Goal: Task Accomplishment & Management: Manage account settings

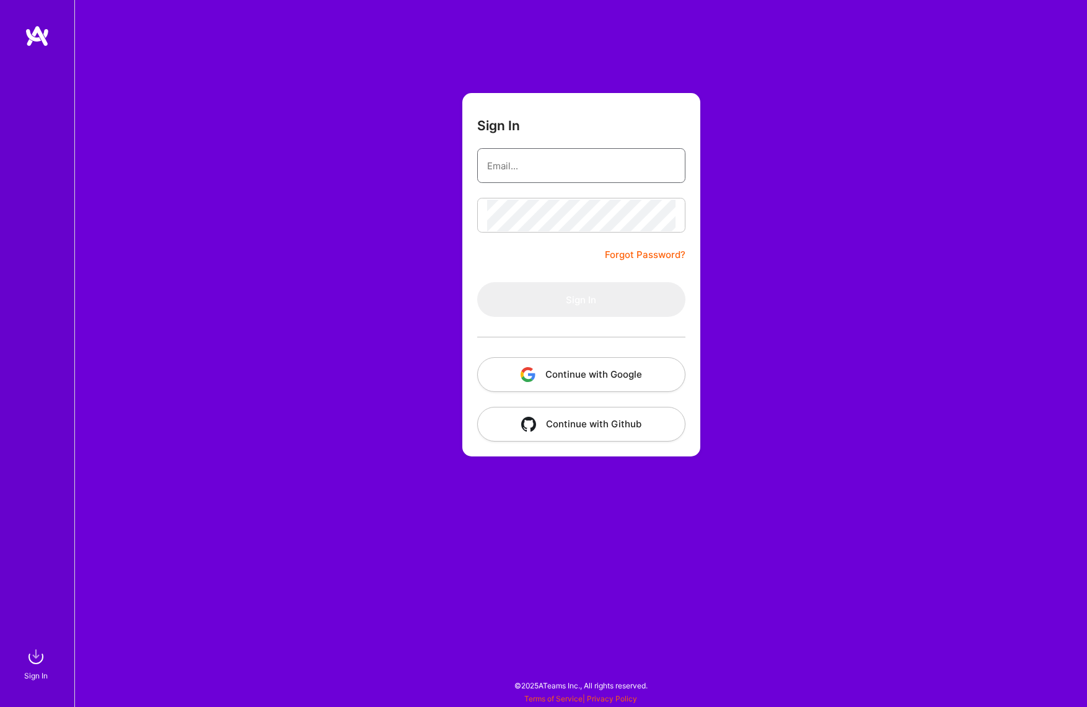
click at [544, 156] on input "email" at bounding box center [581, 166] width 188 height 32
type input "[EMAIL_ADDRESS][DOMAIN_NAME]"
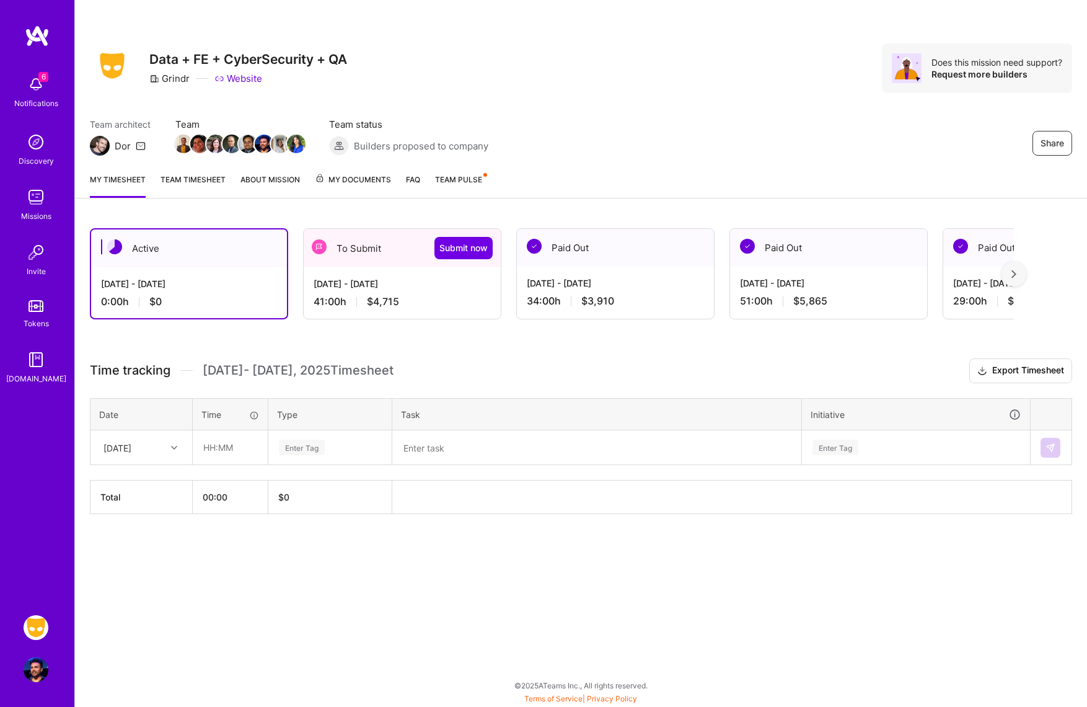
click at [364, 251] on div "To Submit Submit now" at bounding box center [402, 248] width 197 height 38
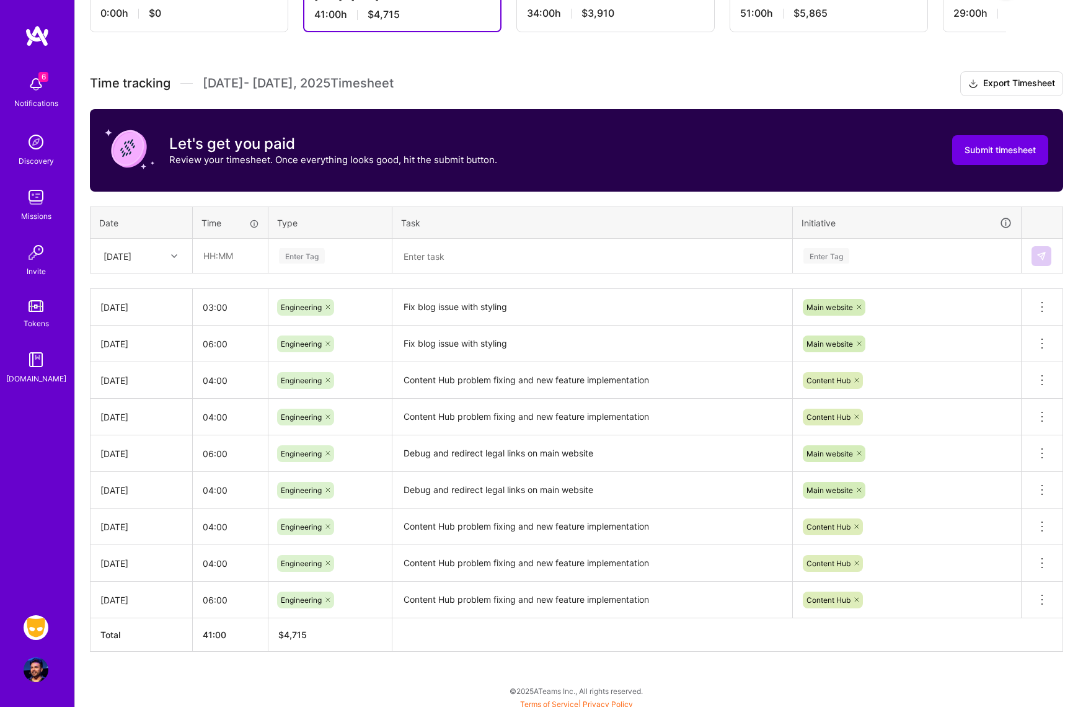
scroll to position [293, 0]
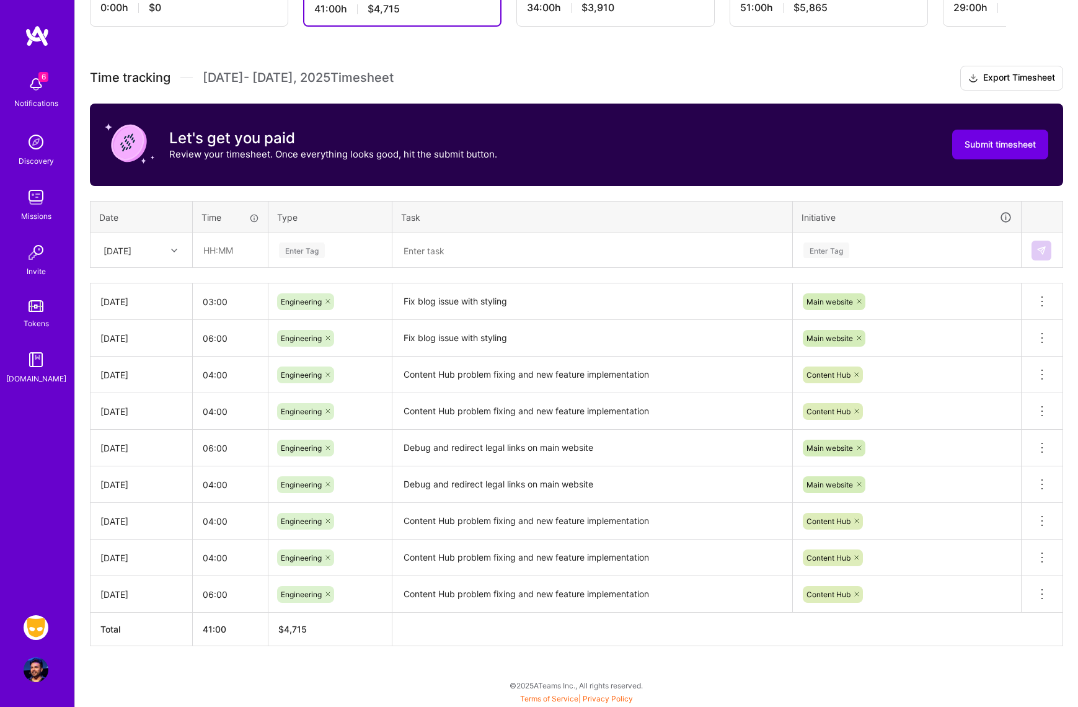
click at [174, 234] on div "[DATE]" at bounding box center [141, 250] width 100 height 33
click at [154, 423] on div "[DATE]" at bounding box center [141, 420] width 100 height 23
click at [221, 247] on input "text" at bounding box center [230, 250] width 74 height 33
type input "02:00"
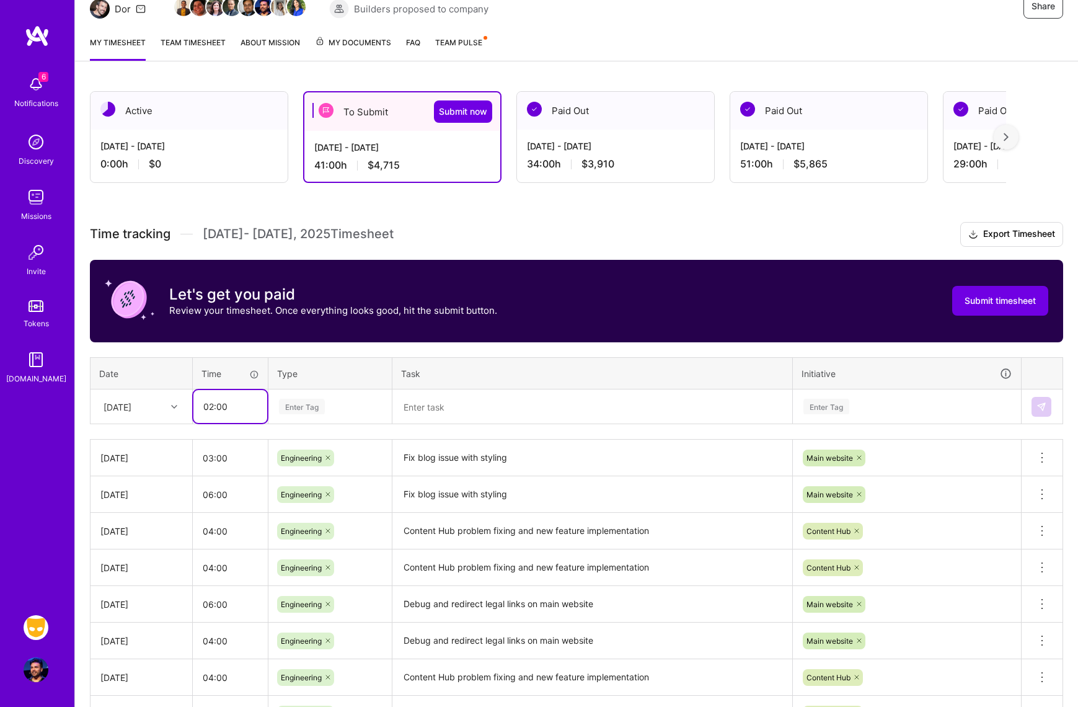
scroll to position [114, 0]
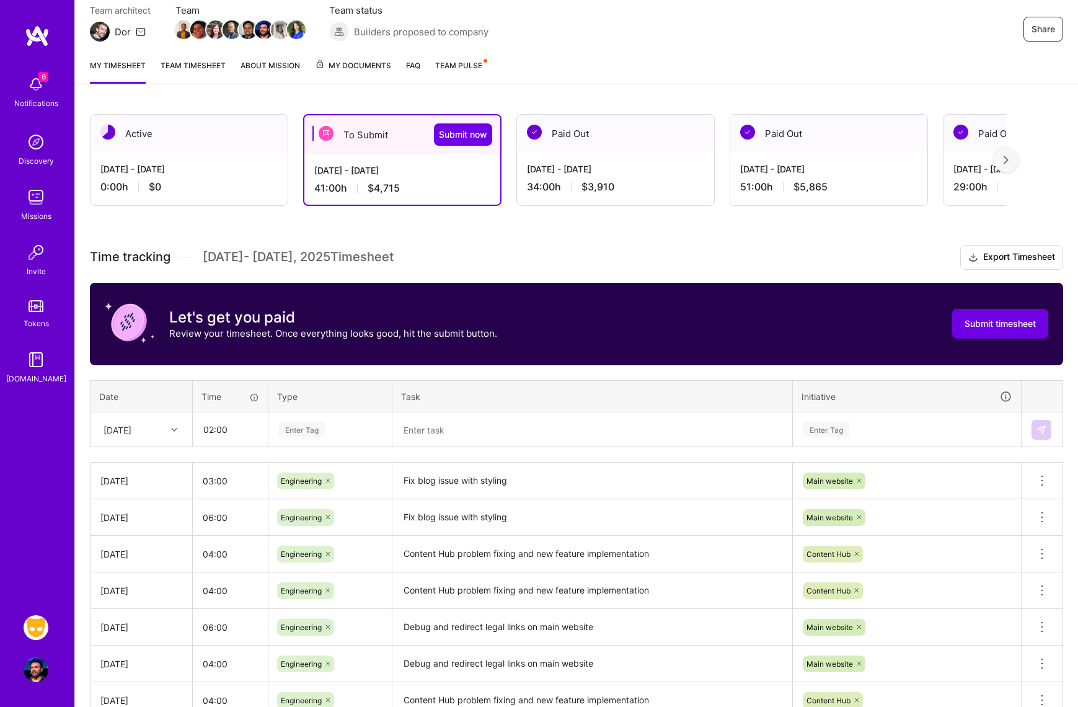
click at [340, 437] on div "Enter Tag" at bounding box center [330, 429] width 122 height 32
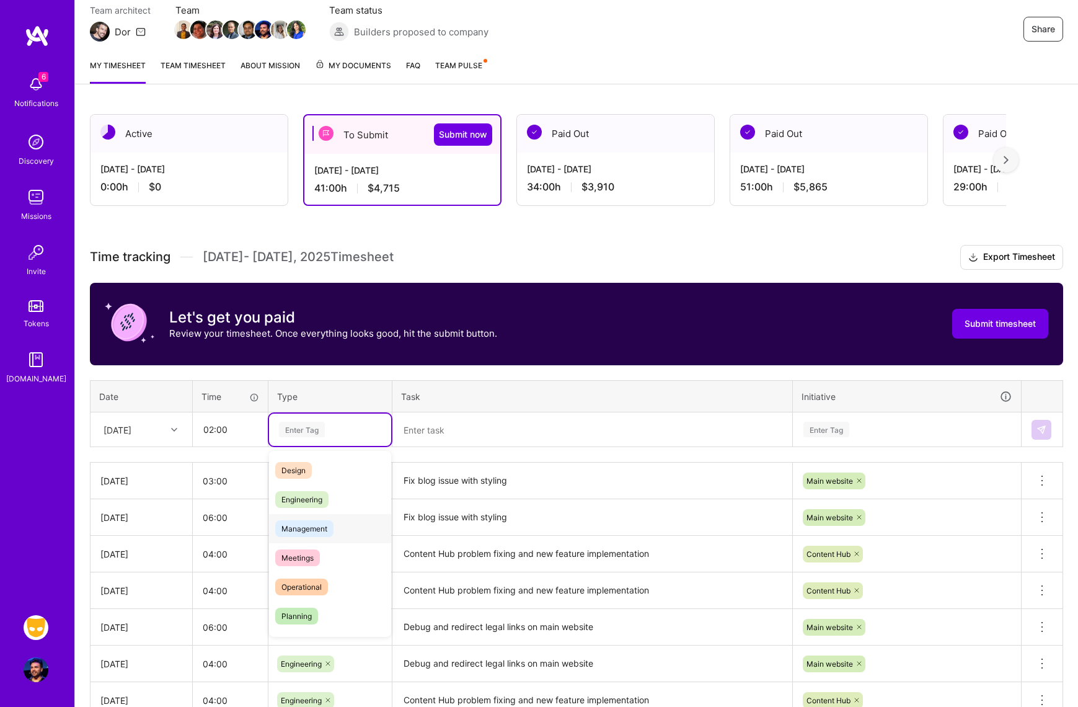
click at [314, 514] on div "Management" at bounding box center [330, 528] width 122 height 29
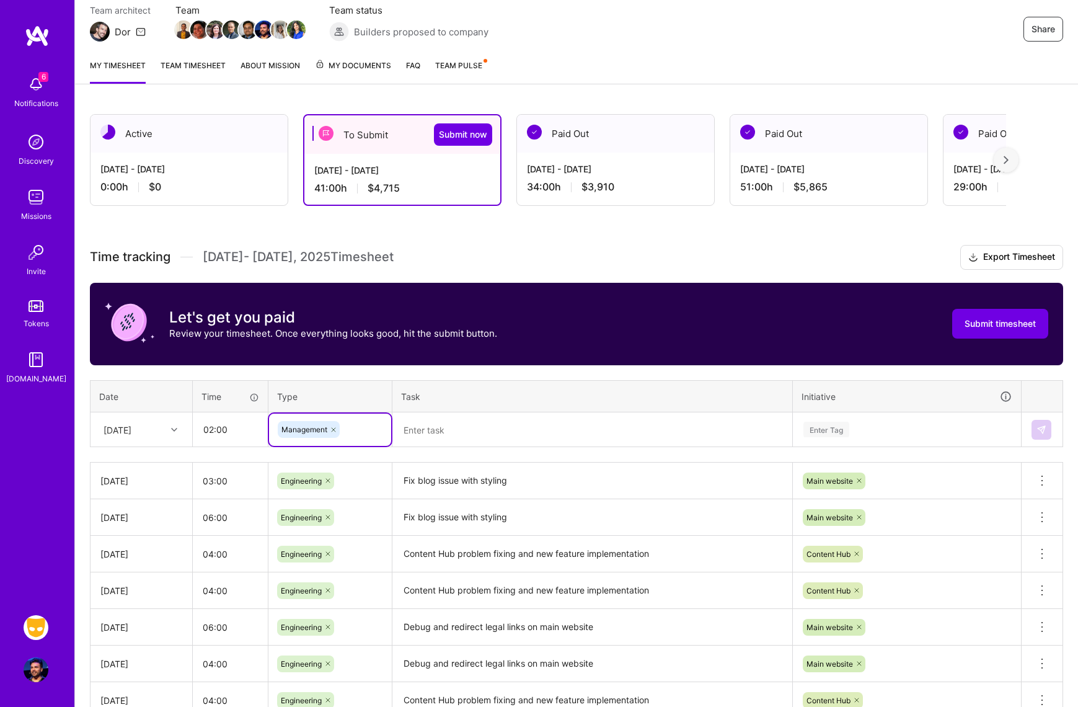
click at [333, 433] on div at bounding box center [333, 429] width 12 height 17
click at [340, 430] on div "Enter Tag" at bounding box center [330, 428] width 105 height 15
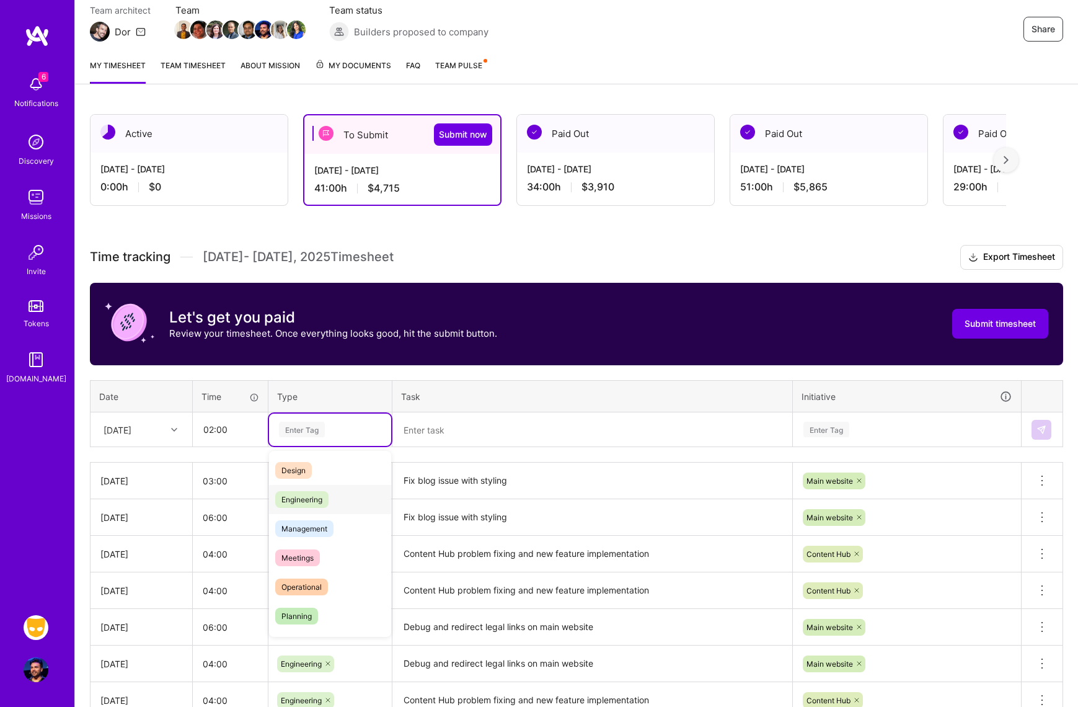
click at [338, 505] on div "Engineering" at bounding box center [330, 499] width 122 height 29
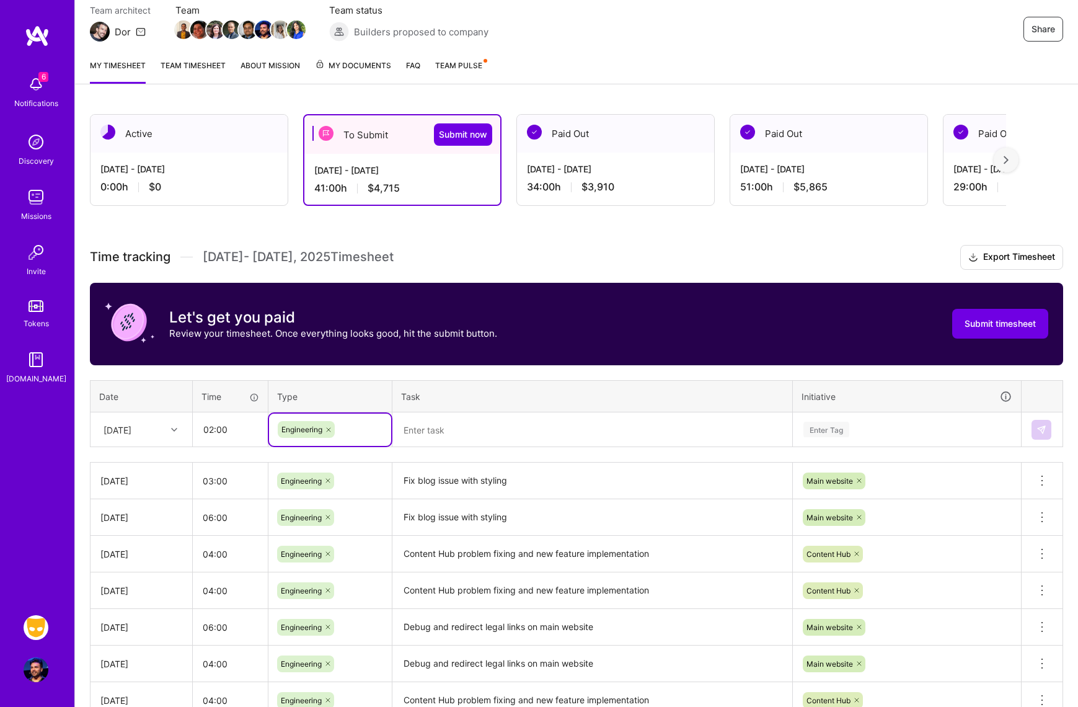
click at [500, 426] on textarea at bounding box center [592, 429] width 397 height 32
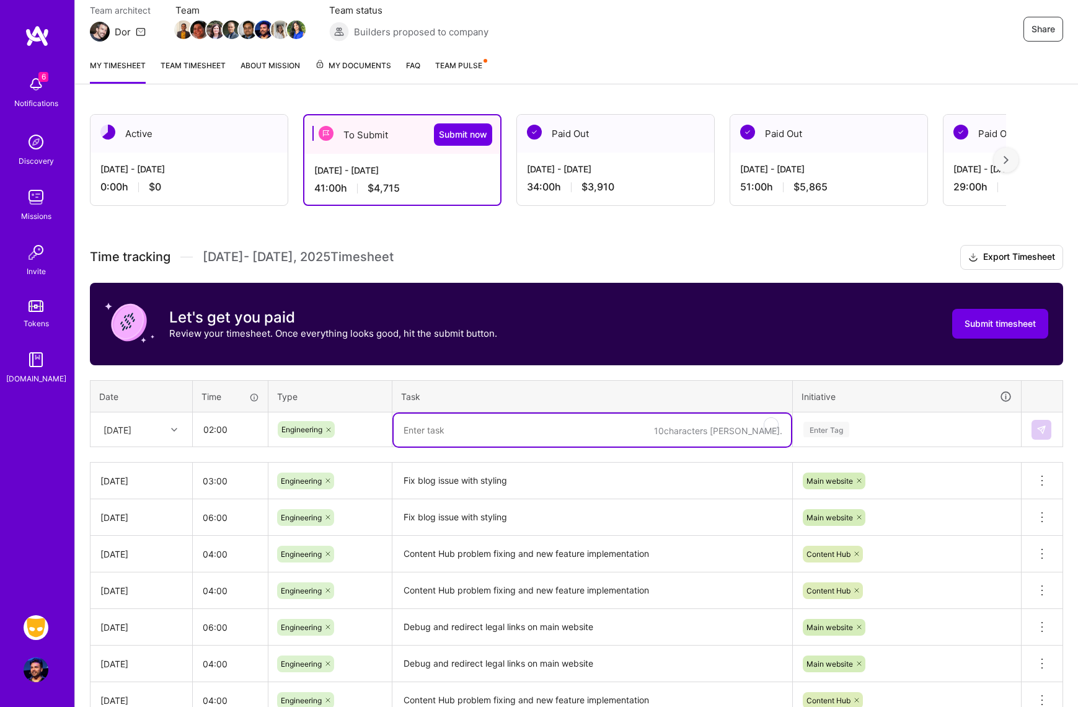
click at [527, 429] on textarea "To enrich screen reader interactions, please activate Accessibility in Grammarl…" at bounding box center [592, 429] width 397 height 33
click at [536, 429] on textarea "To enrich screen reader interactions, please activate Accessibility in Grammarl…" at bounding box center [592, 429] width 397 height 33
click at [531, 432] on textarea "To enrich screen reader interactions, please activate Accessibility in Grammarl…" at bounding box center [592, 429] width 397 height 33
click at [584, 552] on textarea "Content Hub problem fixing and new feature implementation" at bounding box center [592, 554] width 397 height 34
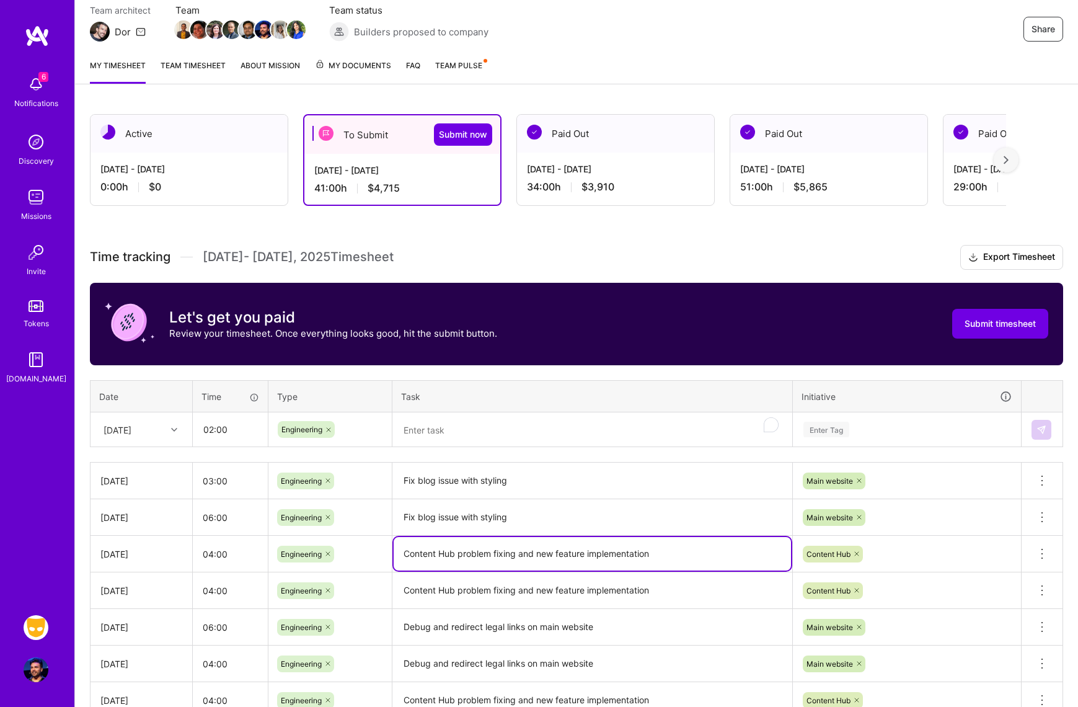
click at [584, 552] on textarea "Content Hub problem fixing and new feature implementation" at bounding box center [592, 553] width 397 height 33
click at [539, 550] on textarea "Content Hub problem fixing and new feature implementation" at bounding box center [592, 553] width 397 height 33
click at [484, 425] on textarea "To enrich screen reader interactions, please activate Accessibility in Grammarl…" at bounding box center [592, 429] width 397 height 33
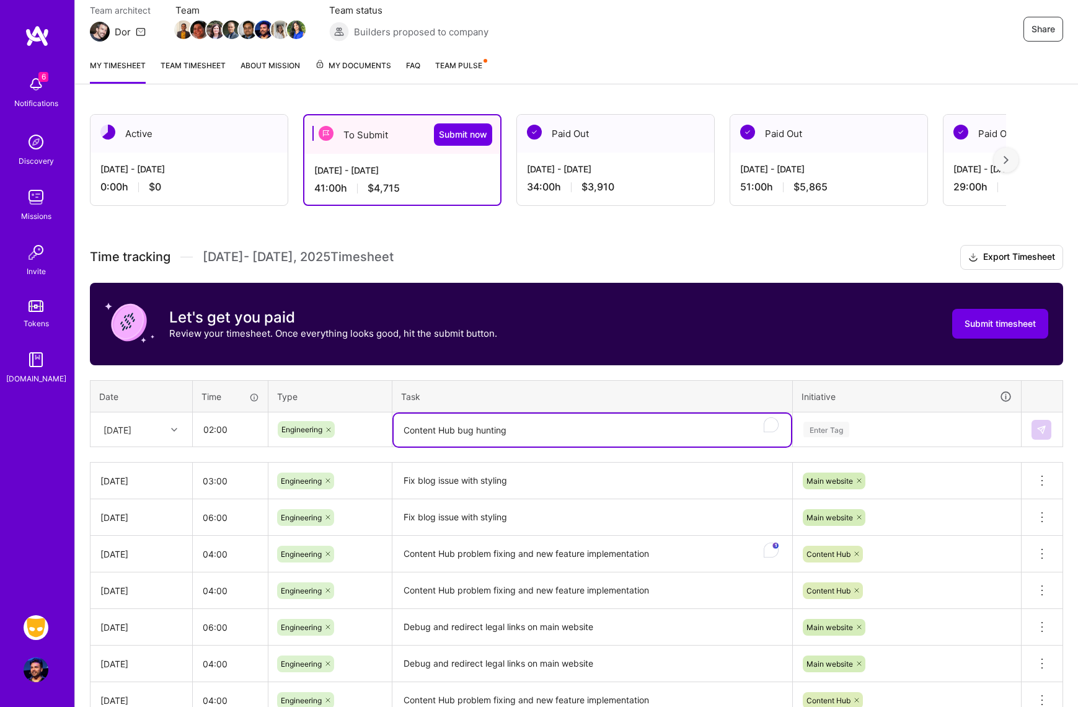
paste textarea "To enrich screen reader interactions, please activate Accessibility in Grammarl…"
type textarea "Content Hub bug hunting"
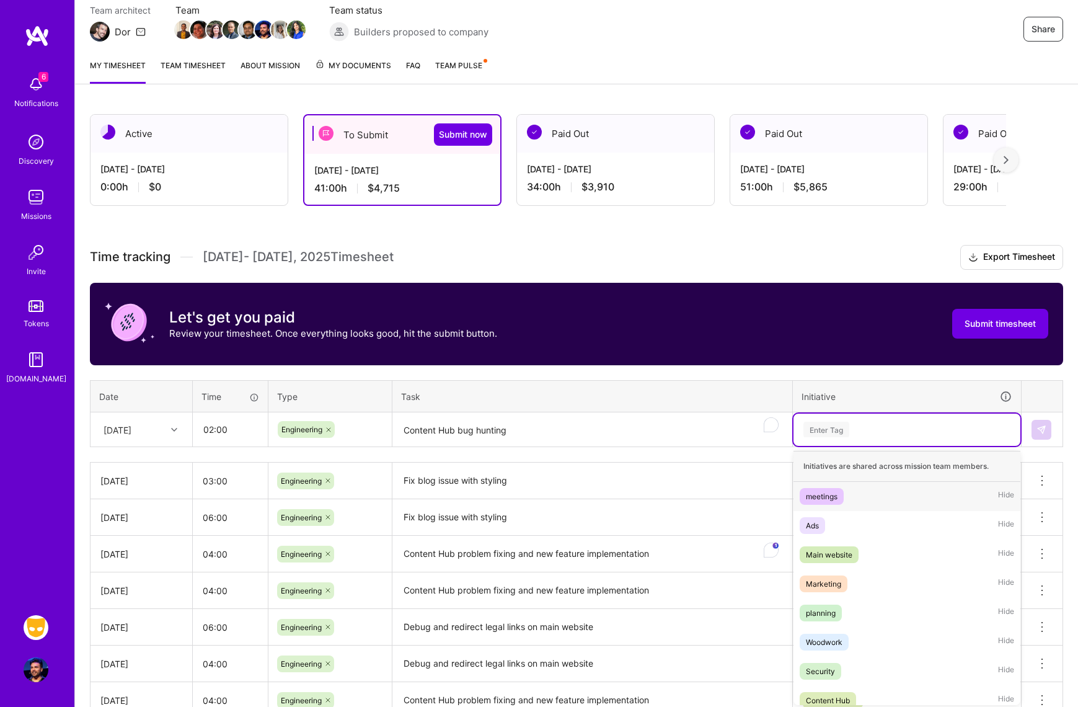
click at [884, 427] on div "Enter Tag" at bounding box center [906, 428] width 209 height 15
click at [883, 689] on div "Content Hub Hide" at bounding box center [906, 699] width 227 height 29
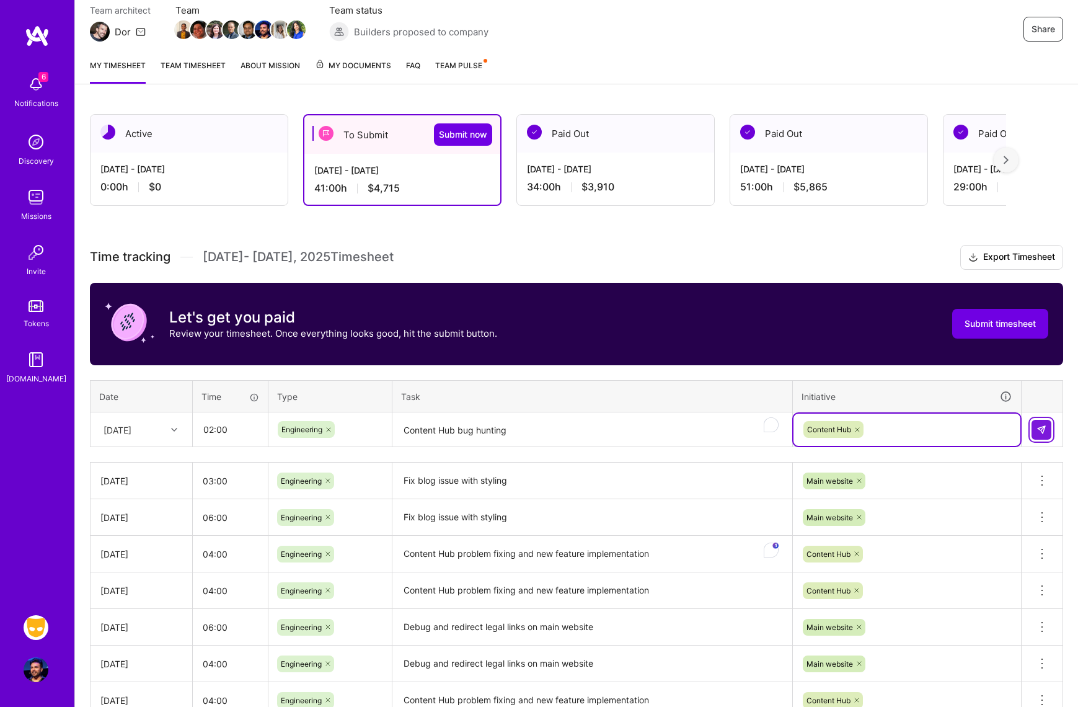
click at [1033, 429] on button at bounding box center [1041, 430] width 20 height 20
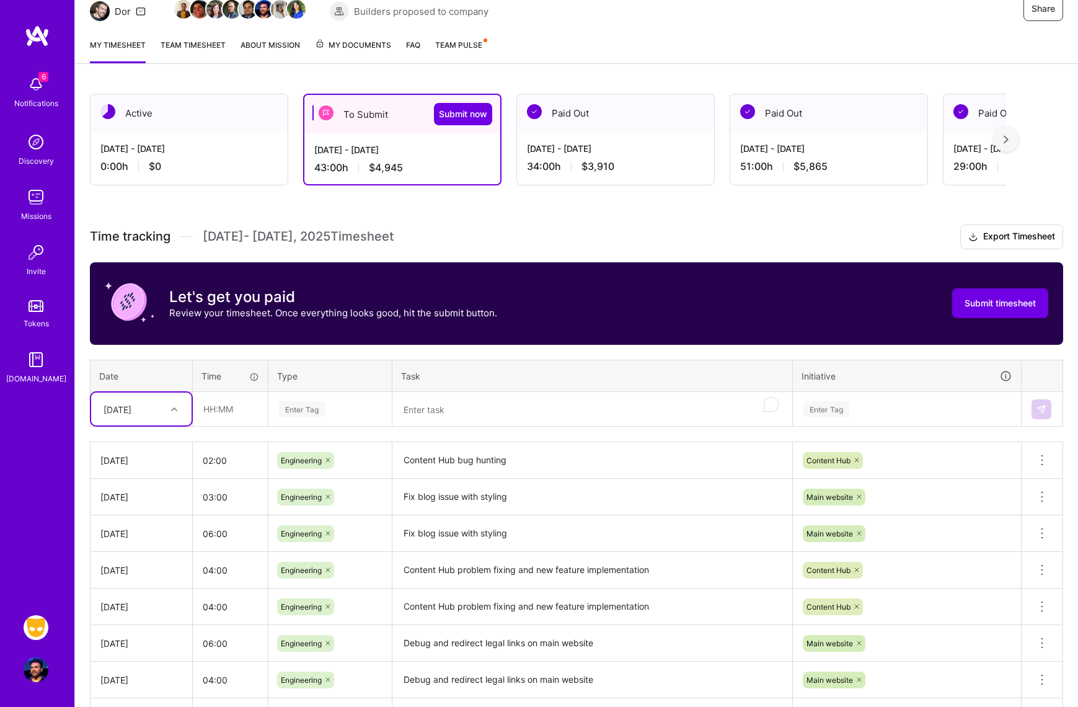
scroll to position [164, 0]
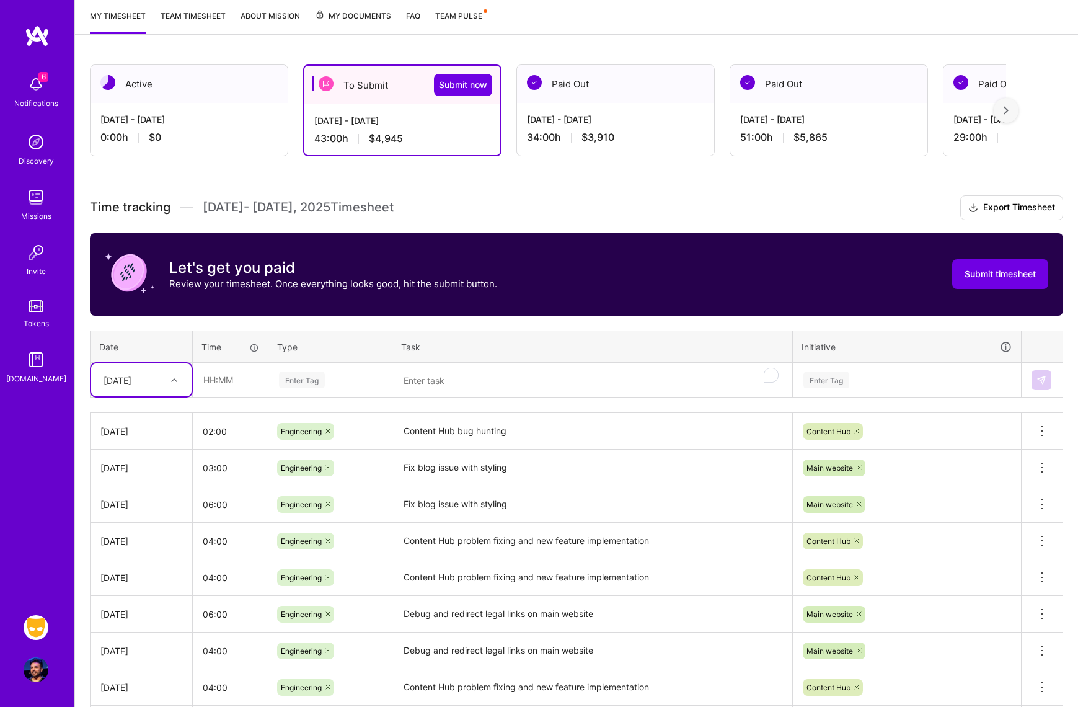
click at [156, 381] on div "[DATE]" at bounding box center [131, 379] width 69 height 20
click at [144, 568] on div "[DATE]" at bounding box center [141, 573] width 100 height 23
drag, startPoint x: 239, startPoint y: 334, endPoint x: 238, endPoint y: 341, distance: 6.9
click at [239, 335] on th "Time" at bounding box center [231, 346] width 76 height 32
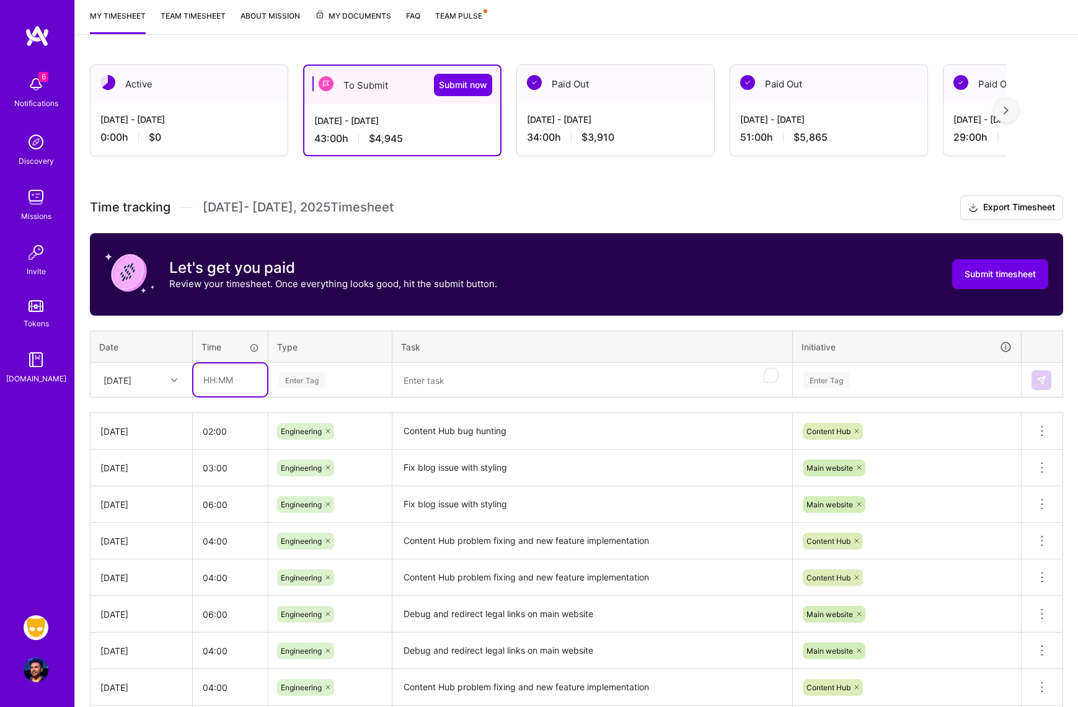
click at [229, 376] on input "text" at bounding box center [230, 379] width 74 height 33
type input "02:00"
click at [322, 387] on div "Enter Tag" at bounding box center [330, 380] width 122 height 32
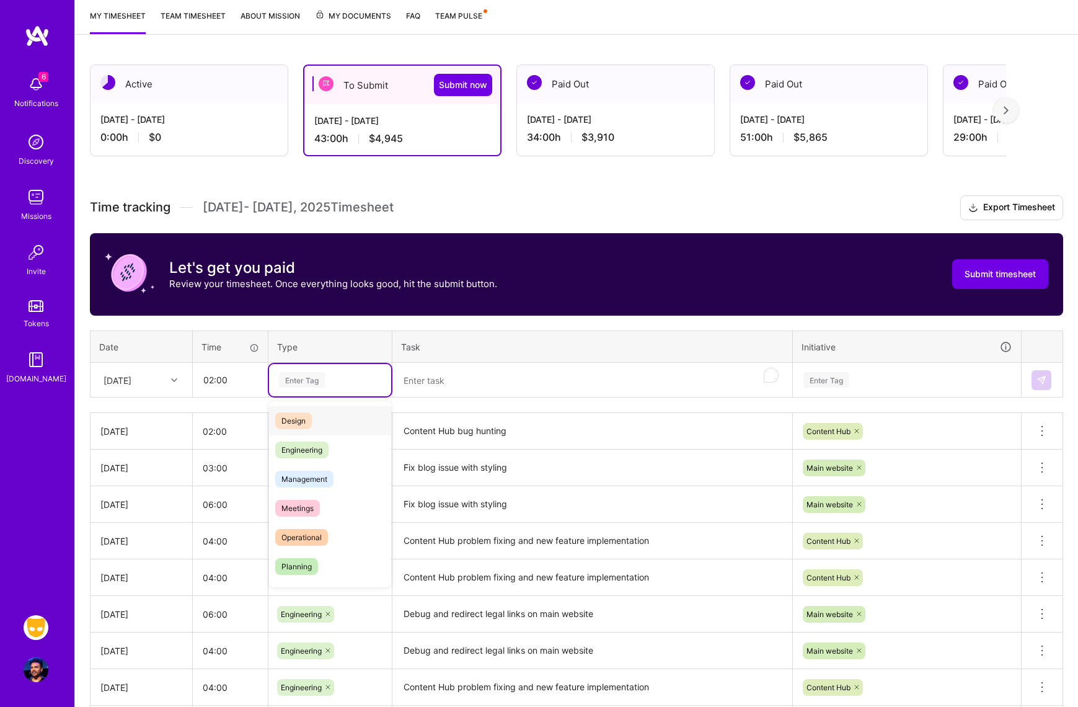
click at [325, 434] on div "Design" at bounding box center [330, 420] width 122 height 29
click at [310, 381] on icon at bounding box center [311, 379] width 7 height 7
click at [346, 381] on div "Enter Tag" at bounding box center [330, 379] width 105 height 15
click at [330, 451] on div "Engineering" at bounding box center [330, 449] width 122 height 29
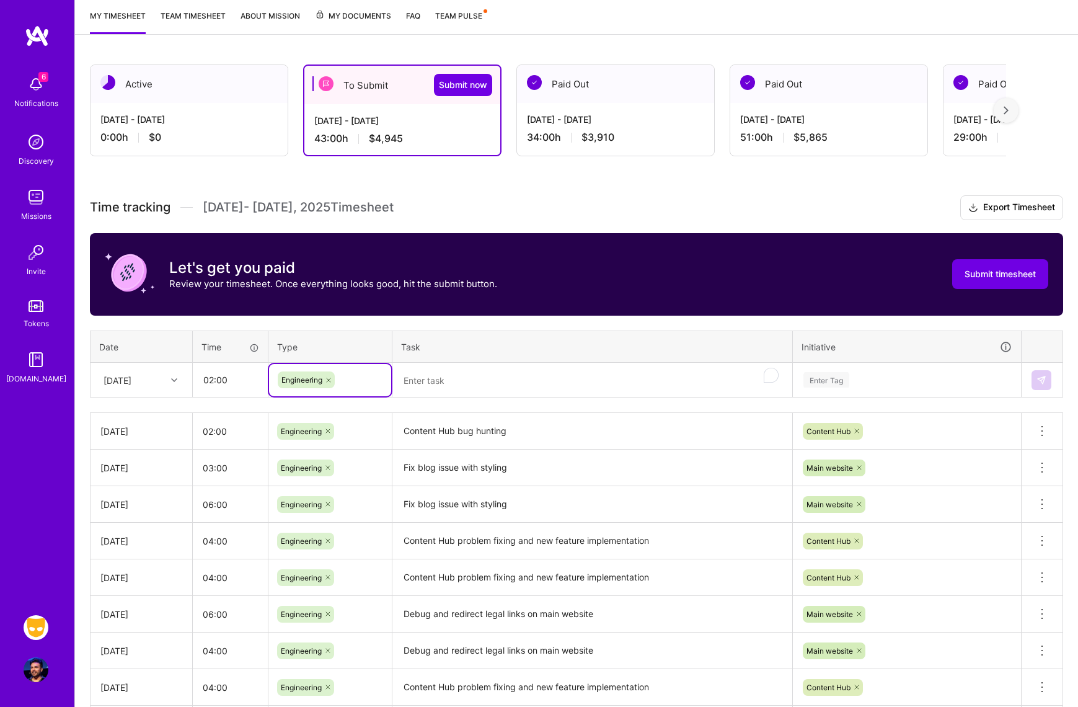
click at [451, 381] on textarea "To enrich screen reader interactions, please activate Accessibility in Grammarl…" at bounding box center [592, 380] width 397 height 33
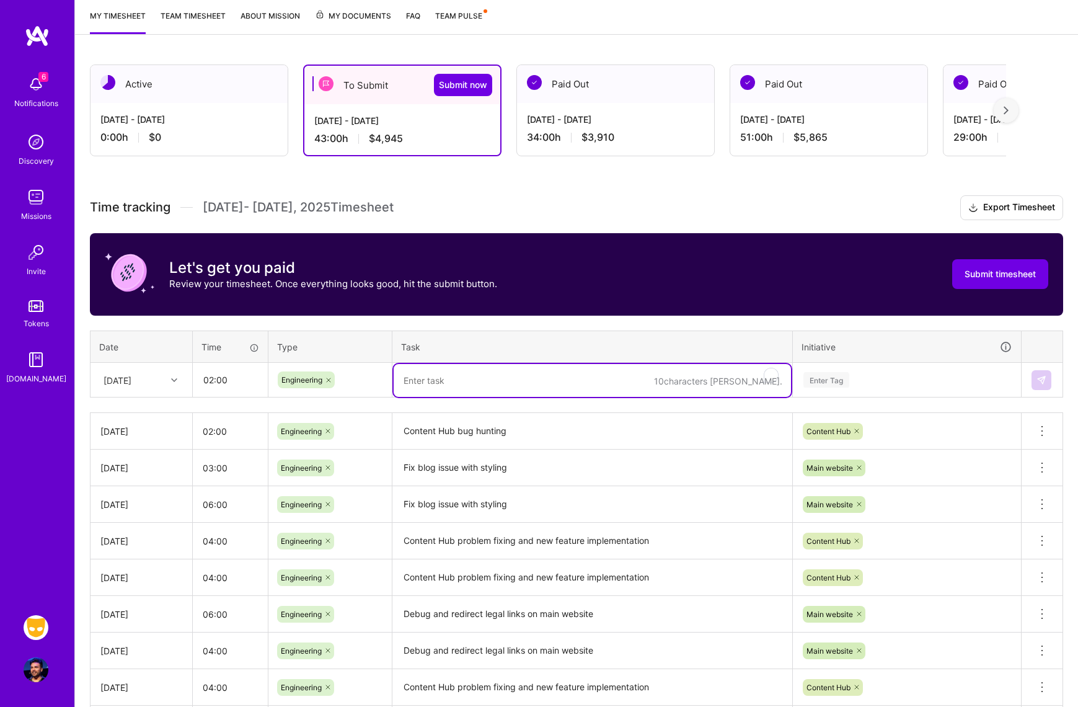
click at [491, 377] on textarea "To enrich screen reader interactions, please activate Accessibility in Grammarl…" at bounding box center [592, 380] width 397 height 33
paste textarea "Content Hub bug hunting"
type textarea "Content Hub bug hunting"
click at [910, 377] on div "Enter Tag" at bounding box center [906, 379] width 209 height 15
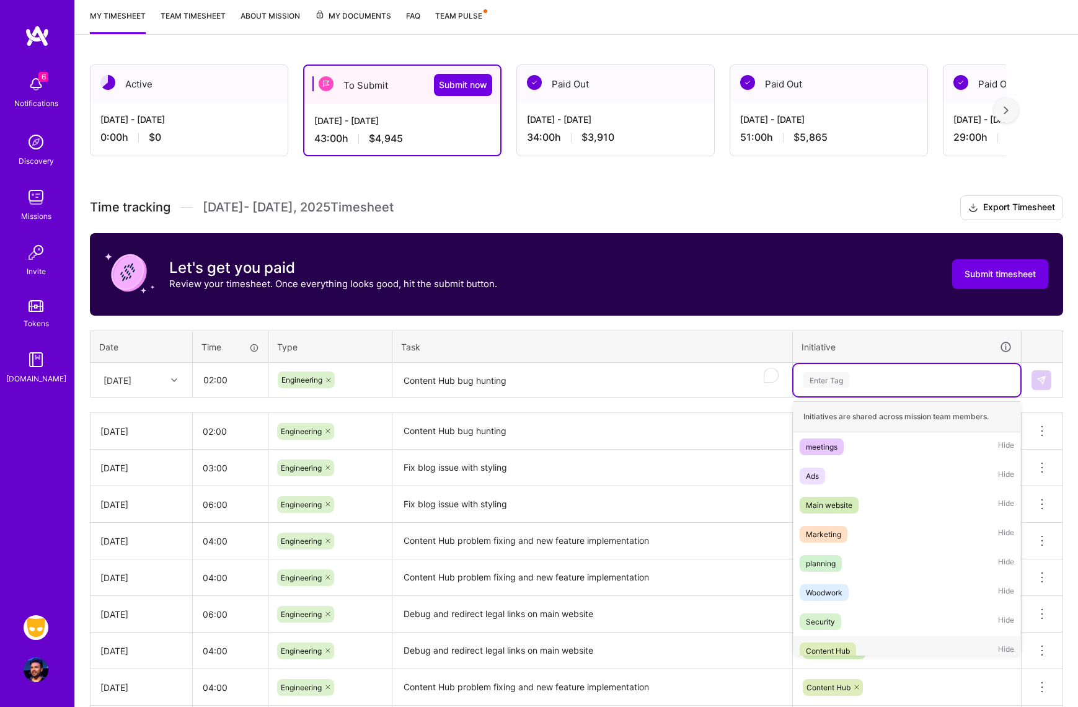
click at [853, 648] on span "Content Hub" at bounding box center [828, 650] width 56 height 17
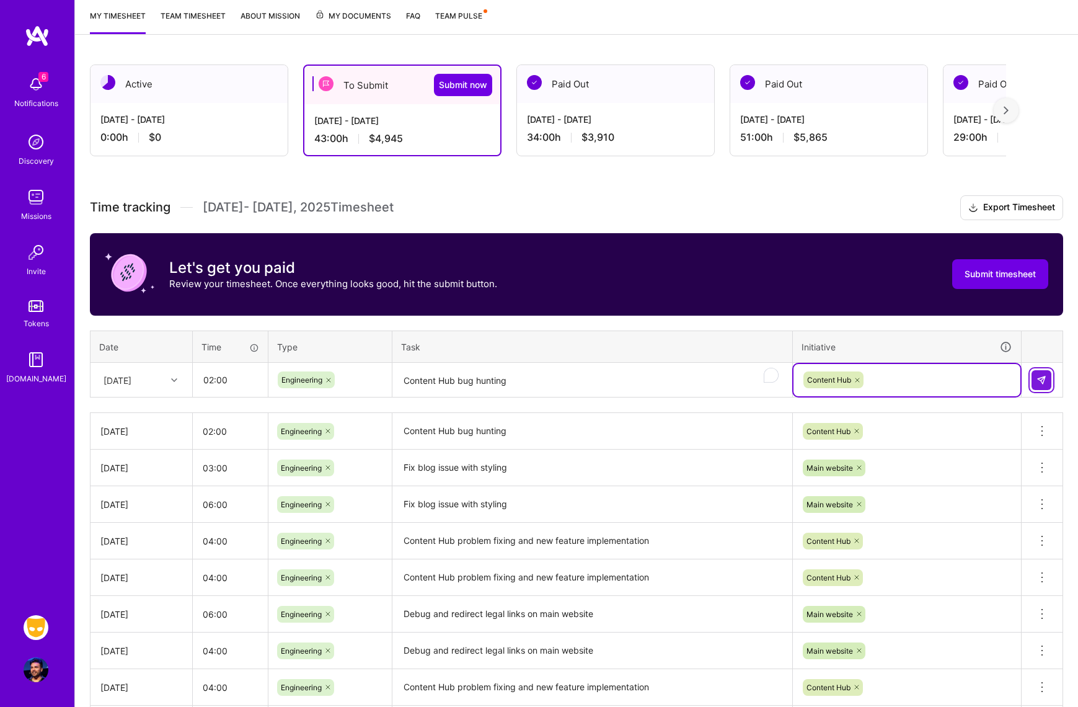
click at [1036, 379] on img at bounding box center [1041, 380] width 10 height 10
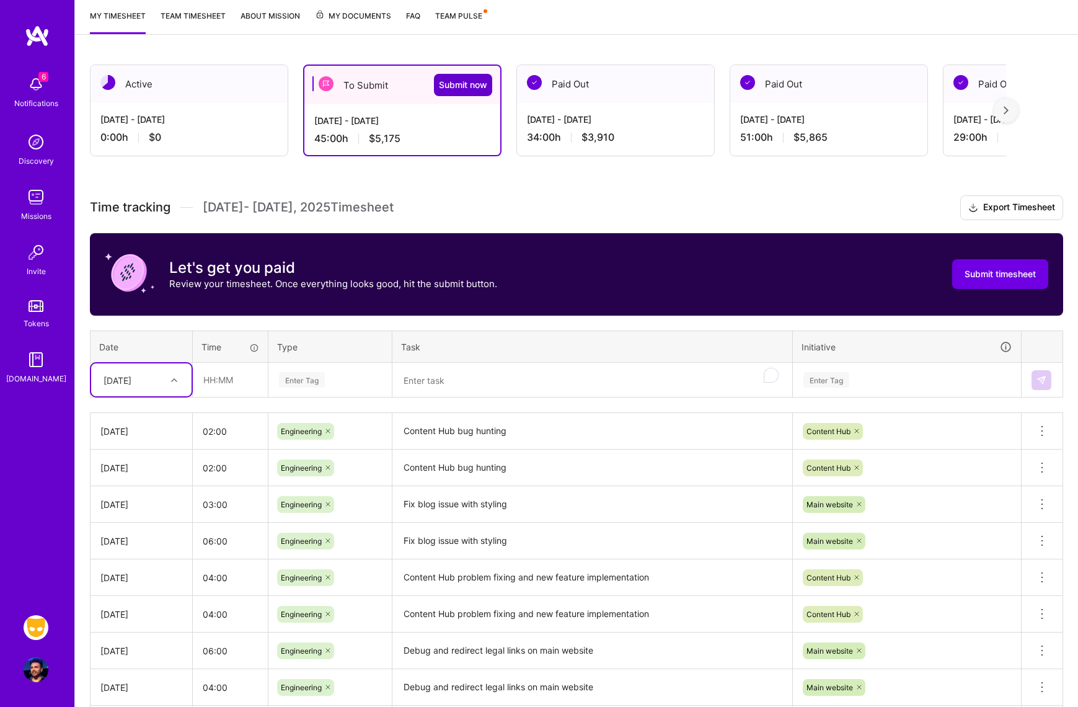
click at [458, 87] on span "Submit now" at bounding box center [463, 85] width 48 height 12
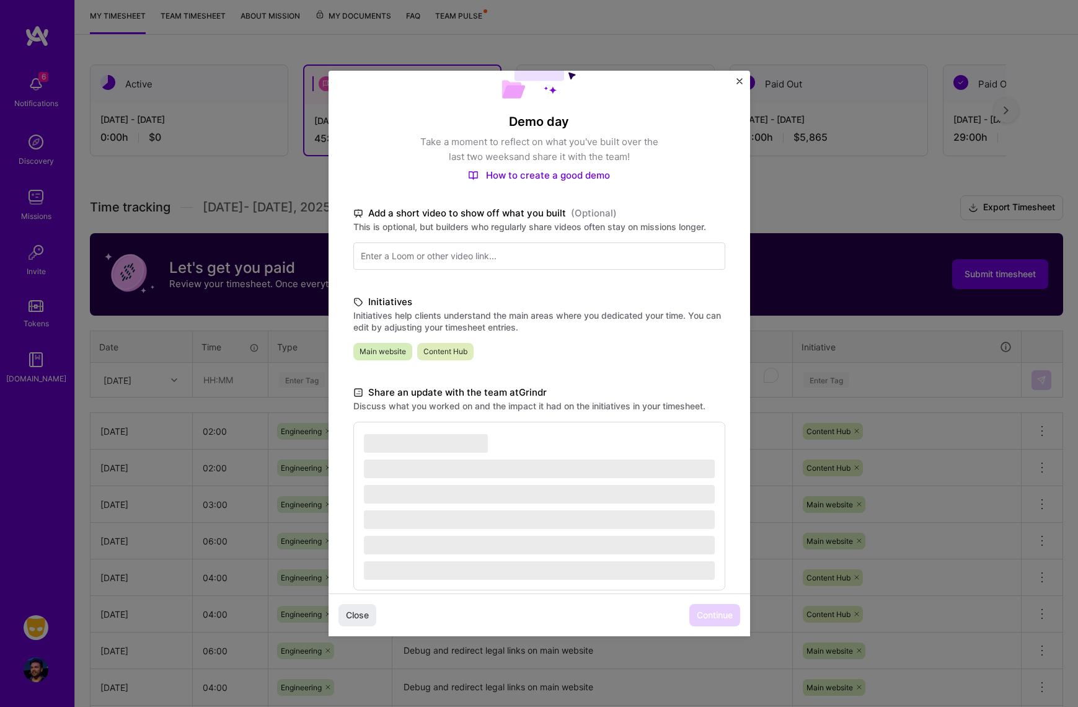
scroll to position [94, 0]
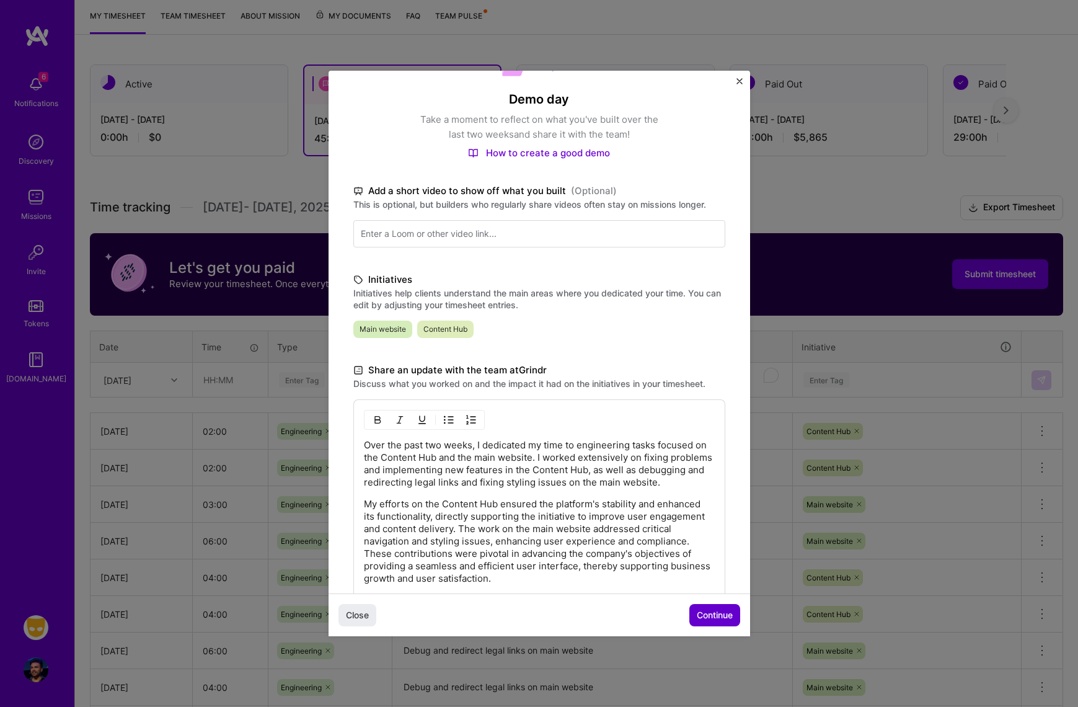
click at [723, 607] on button "Continue" at bounding box center [714, 615] width 51 height 22
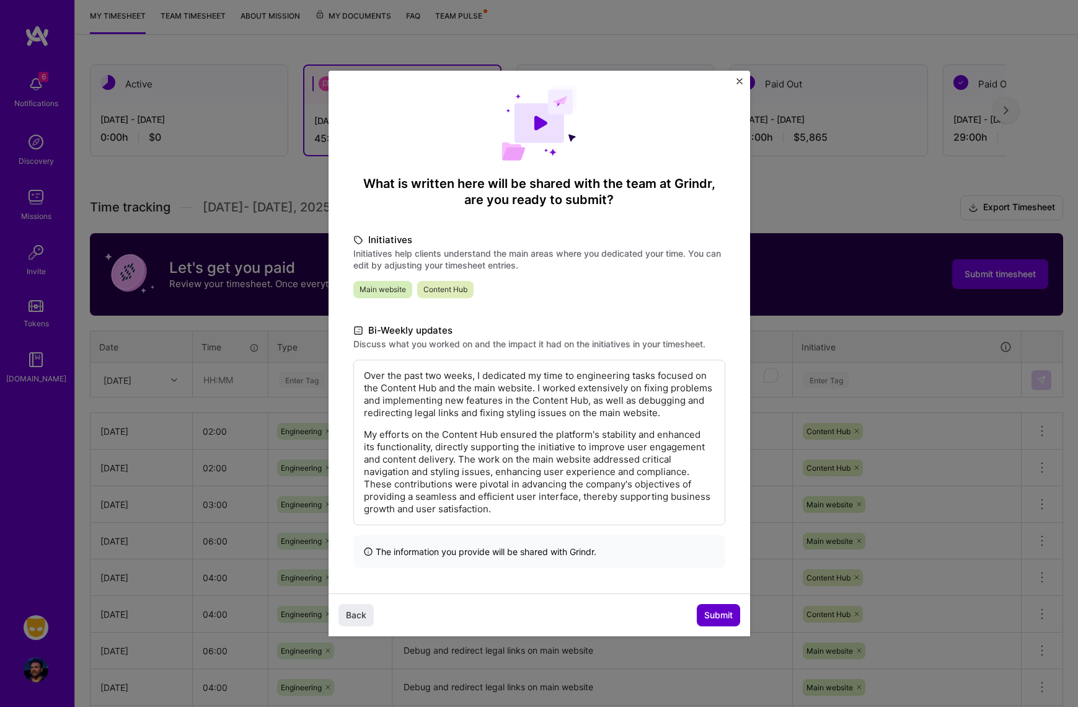
scroll to position [22, 0]
click at [709, 617] on span "Submit" at bounding box center [718, 615] width 29 height 12
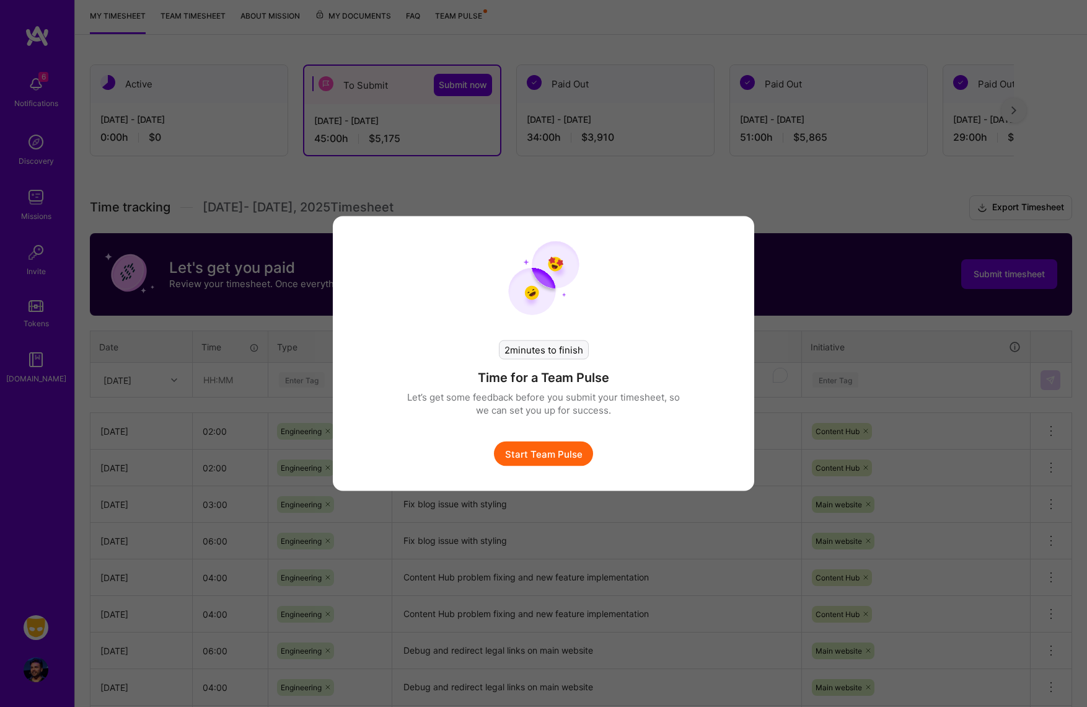
click at [530, 458] on button "Start Team Pulse" at bounding box center [543, 453] width 99 height 25
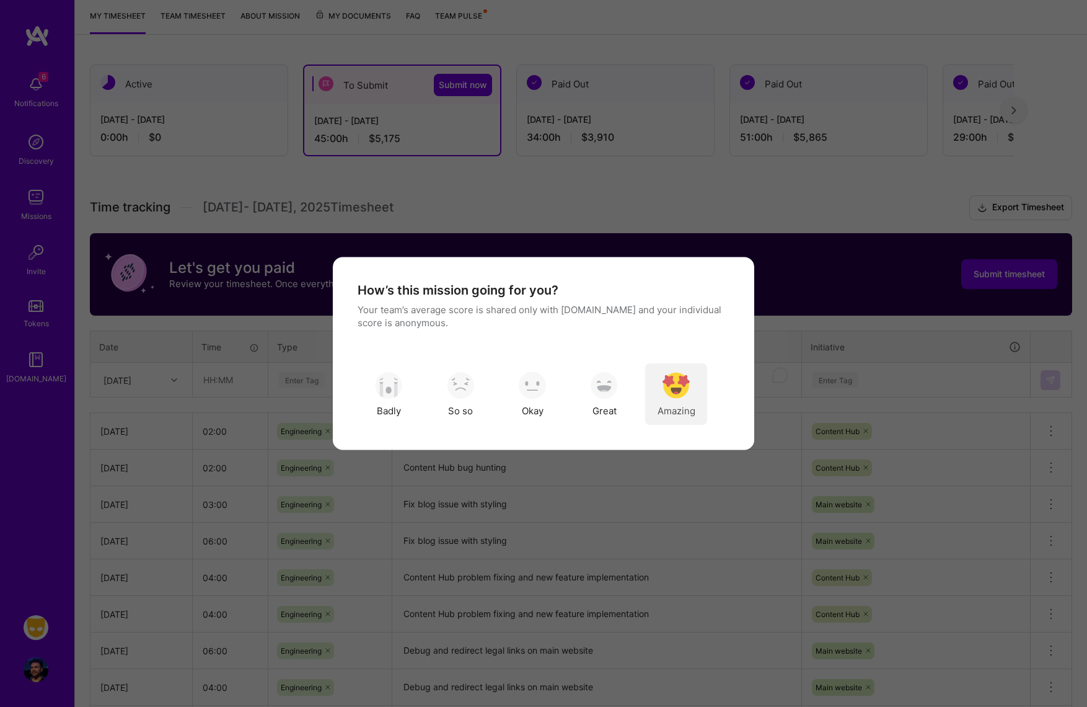
click at [679, 393] on img "modal" at bounding box center [676, 384] width 27 height 27
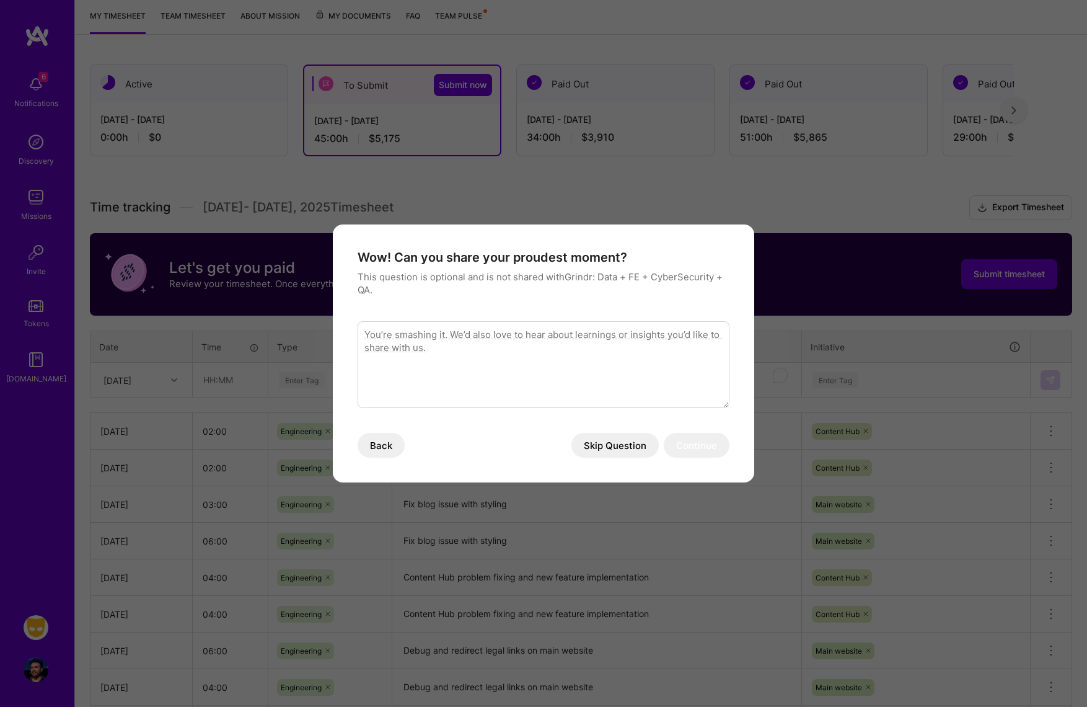
click at [613, 447] on button "Skip Question" at bounding box center [614, 445] width 87 height 25
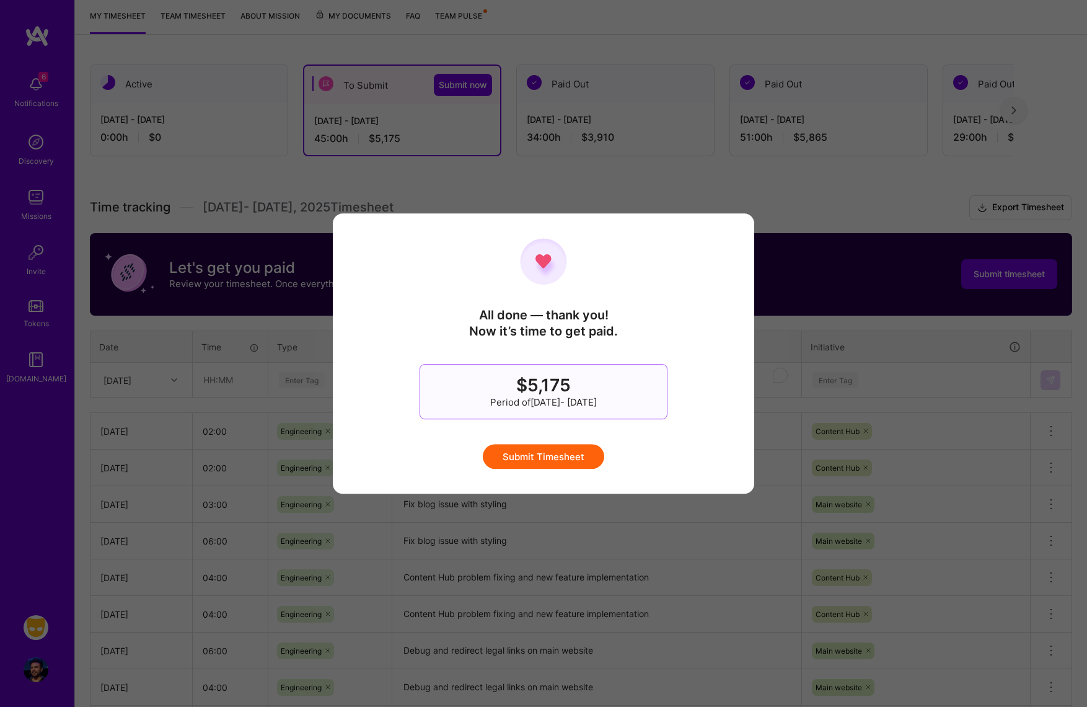
click at [543, 455] on button "Submit Timesheet" at bounding box center [543, 456] width 121 height 25
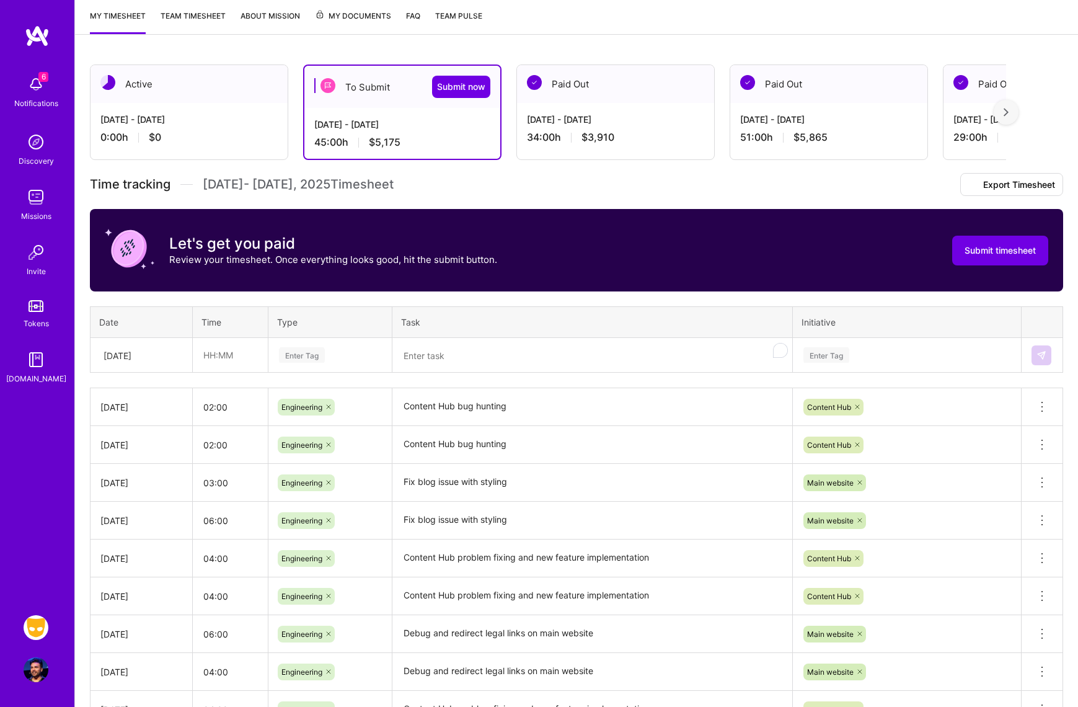
scroll to position [0, 0]
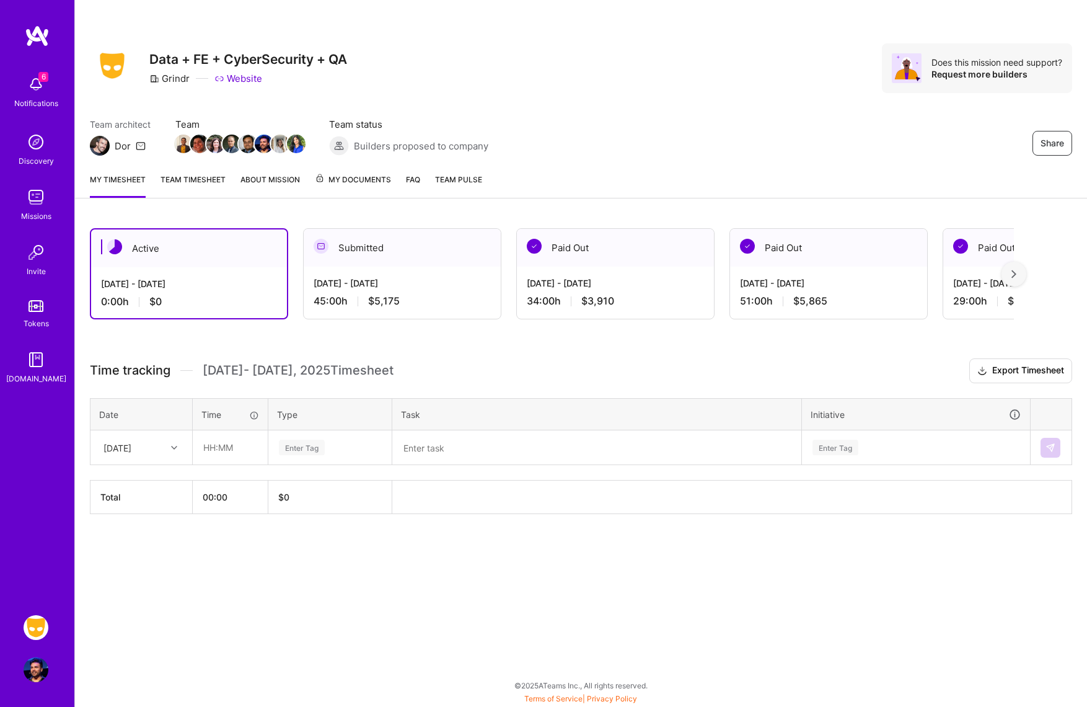
click at [193, 128] on span "Team" at bounding box center [239, 124] width 129 height 13
click at [187, 185] on link "Team timesheet" at bounding box center [193, 185] width 65 height 25
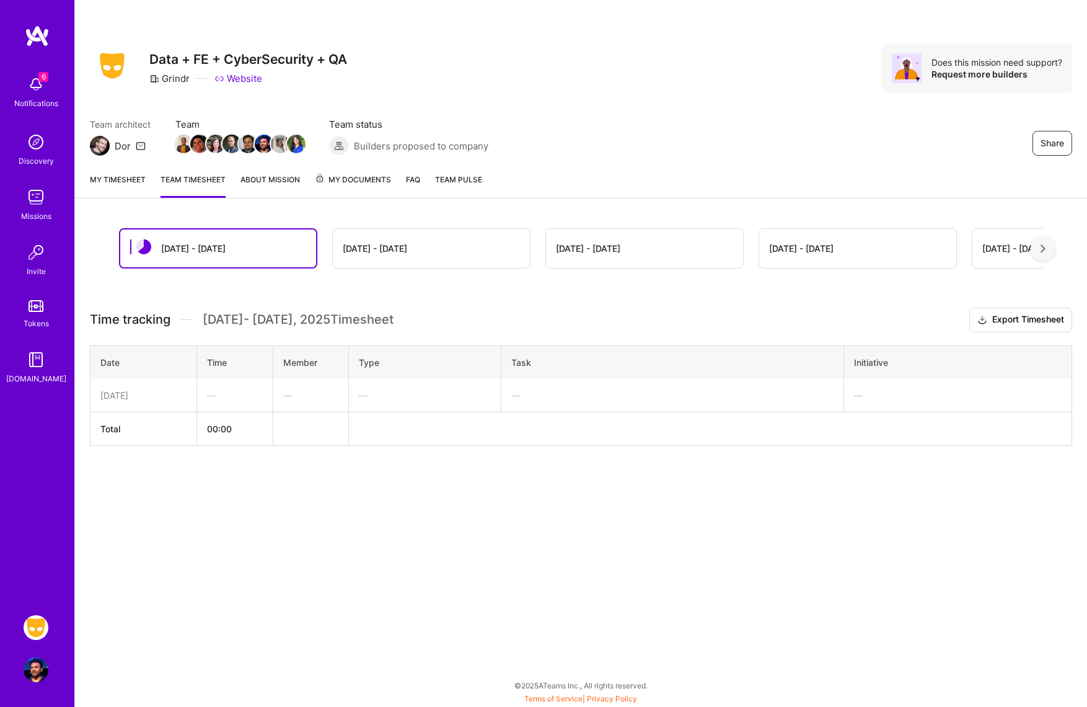
click at [370, 247] on div "[DATE] - [DATE]" at bounding box center [375, 248] width 64 height 13
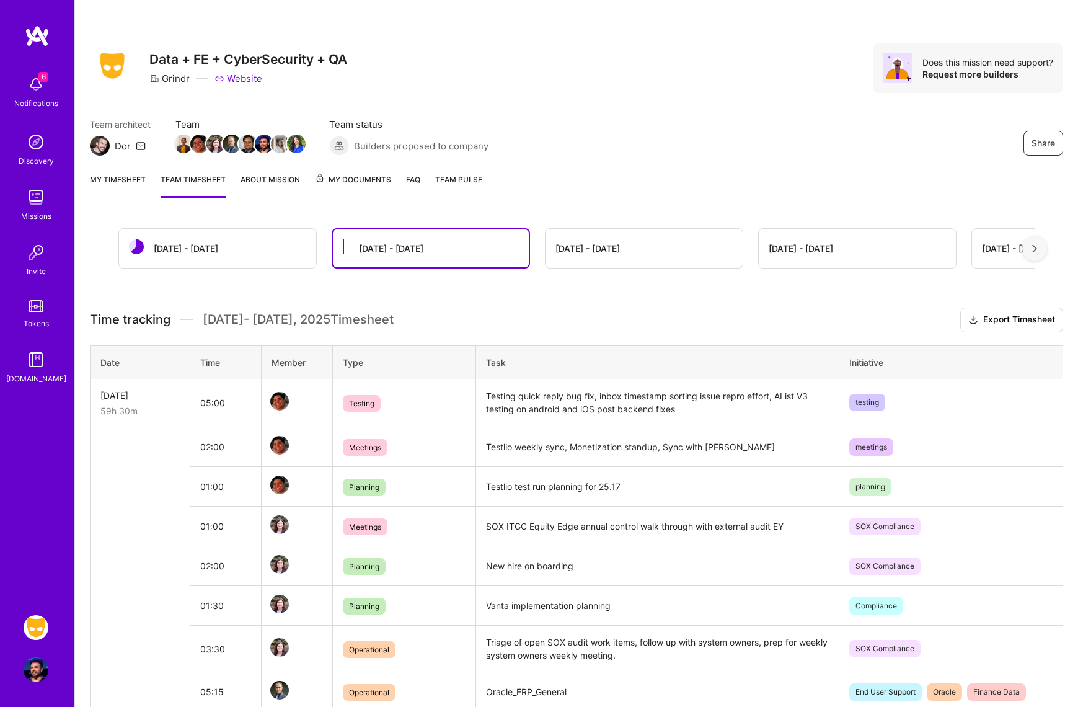
click at [188, 120] on span "Team" at bounding box center [239, 124] width 129 height 13
click at [189, 122] on span "Team" at bounding box center [239, 124] width 129 height 13
click at [188, 139] on img at bounding box center [183, 143] width 19 height 19
